Goal: Task Accomplishment & Management: Manage account settings

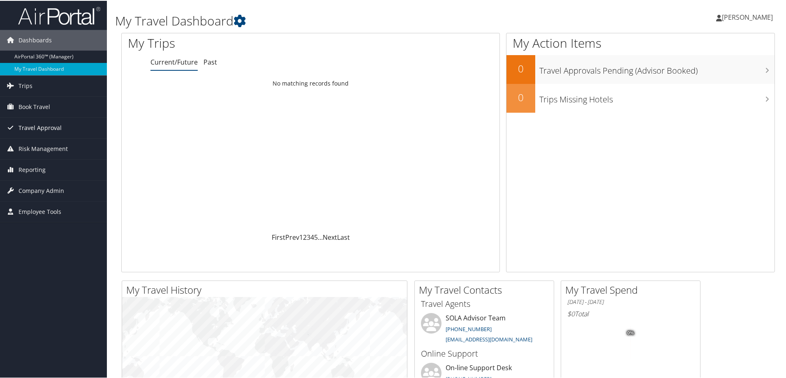
click at [33, 126] on span "Travel Approval" at bounding box center [39, 127] width 43 height 21
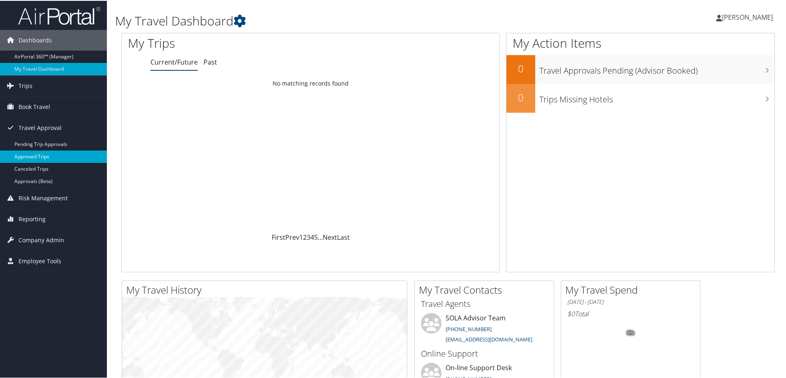
click at [47, 156] on link "Approved Trips" at bounding box center [53, 156] width 107 height 12
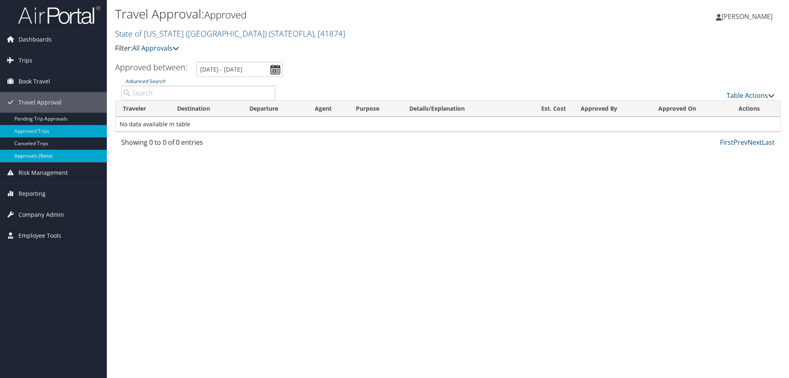
click at [35, 157] on link "Approvals (Beta)" at bounding box center [53, 156] width 107 height 12
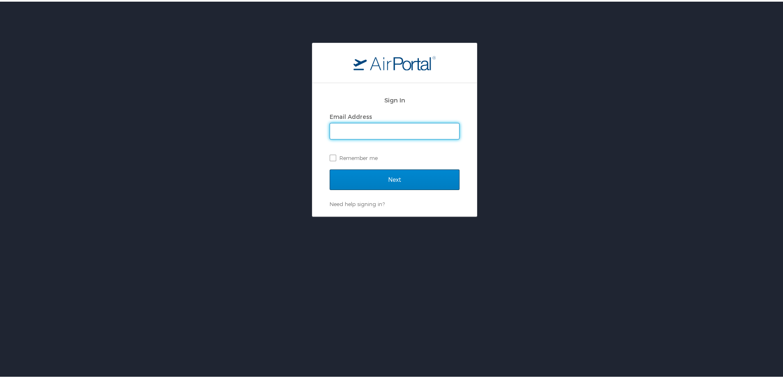
type input "krista.caillouet@la.gov"
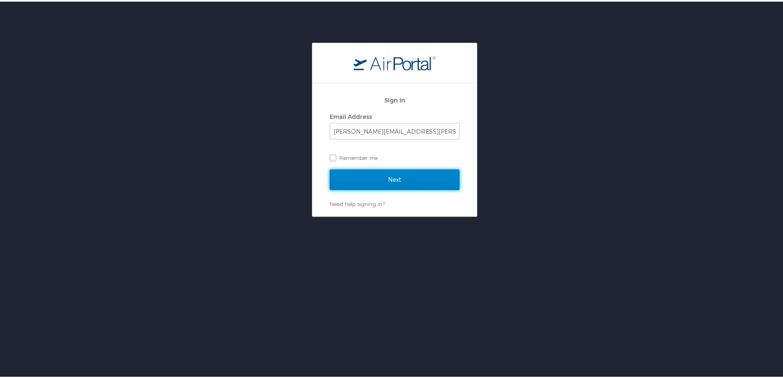
click at [392, 179] on input "Next" at bounding box center [395, 178] width 130 height 21
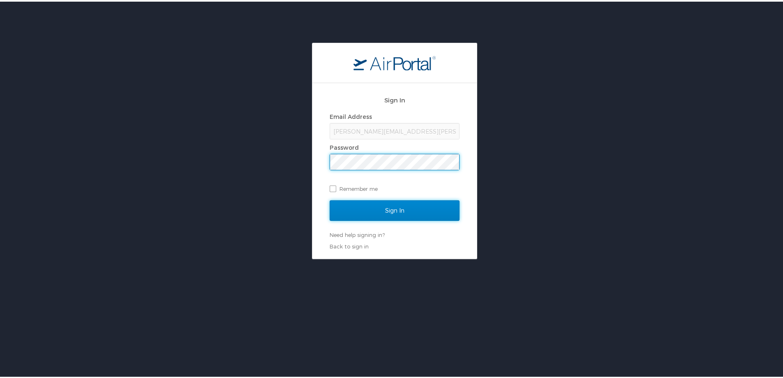
click at [399, 208] on input "Sign In" at bounding box center [395, 208] width 130 height 21
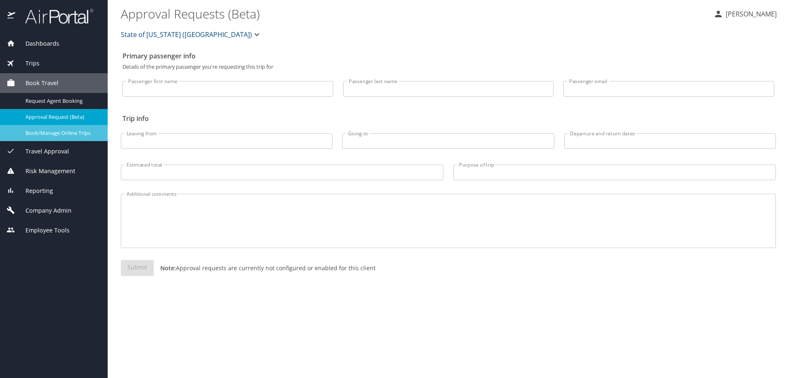
click at [80, 136] on span "Book/Manage Online Trips" at bounding box center [61, 133] width 72 height 8
click at [39, 46] on span "Dashboards" at bounding box center [37, 43] width 44 height 9
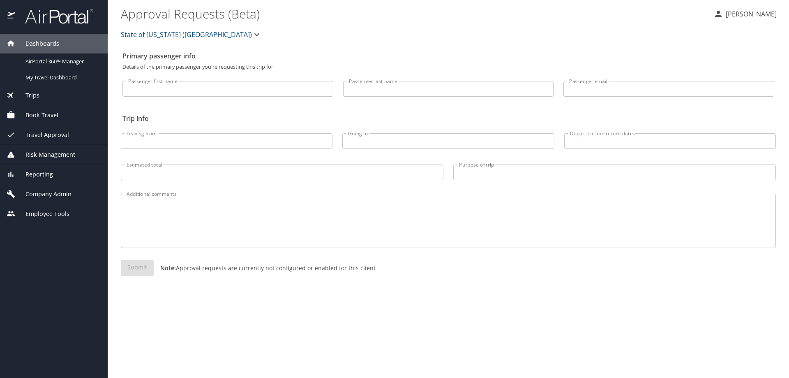
click at [33, 92] on span "Trips" at bounding box center [27, 95] width 24 height 9
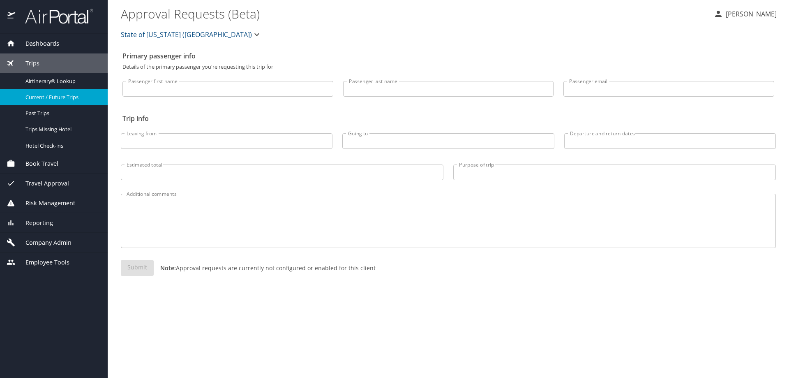
click at [51, 95] on span "Current / Future Trips" at bounding box center [61, 97] width 72 height 8
